Goal: Information Seeking & Learning: Check status

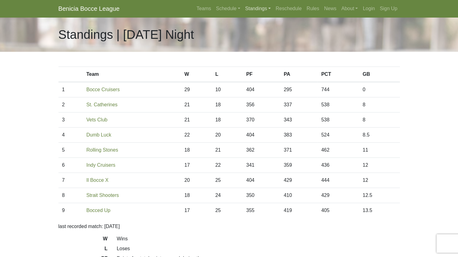
click at [263, 9] on link "Standings" at bounding box center [258, 8] width 30 height 12
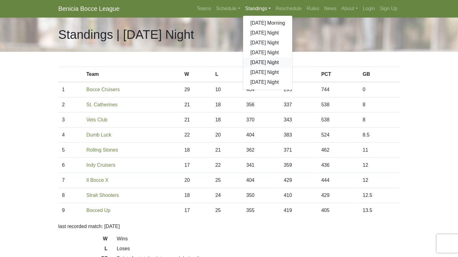
click at [264, 60] on link "[DATE] Night" at bounding box center [268, 63] width 50 height 10
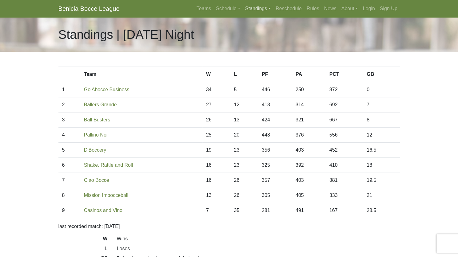
click at [262, 10] on link "Standings" at bounding box center [258, 8] width 30 height 12
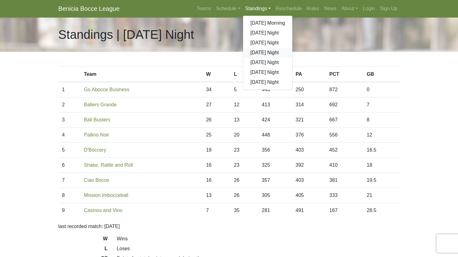
click at [262, 54] on link "[DATE] Night" at bounding box center [268, 53] width 50 height 10
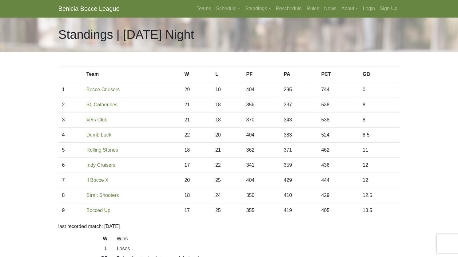
click at [30, 85] on body "Benicia Bocce League Teams Schedule [DATE] Morning [DATE] Night [DATE] Night [D…" at bounding box center [229, 173] width 458 height 346
